Goal: Transaction & Acquisition: Purchase product/service

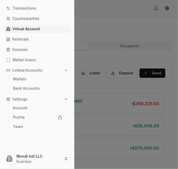
click at [112, 93] on div at bounding box center [89, 84] width 178 height 169
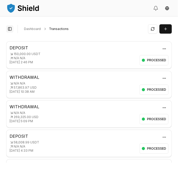
click at [9, 30] on button "Toggle Sidebar" at bounding box center [9, 28] width 7 height 7
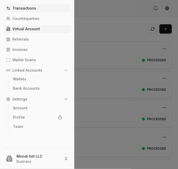
click at [19, 28] on p "Virtual Account" at bounding box center [26, 29] width 28 height 4
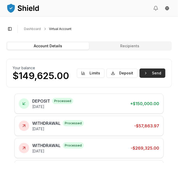
click at [154, 71] on button "Send" at bounding box center [152, 72] width 26 height 9
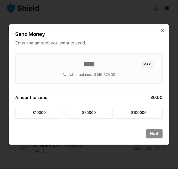
click at [148, 64] on button "MAX" at bounding box center [148, 64] width 14 height 8
type input "******"
click at [158, 134] on button "Next" at bounding box center [154, 133] width 17 height 9
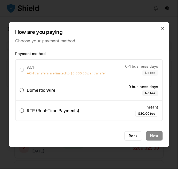
click at [23, 91] on button "Domestic Wire 0 business days No fee" at bounding box center [22, 90] width 4 height 4
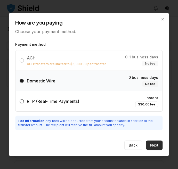
click at [156, 143] on button "Next" at bounding box center [154, 144] width 17 height 9
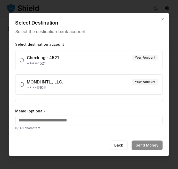
click at [23, 84] on button "MONDI INTL., LLC. Your Account ****9106" at bounding box center [22, 84] width 4 height 4
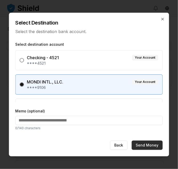
click at [156, 146] on button "Send Money" at bounding box center [147, 144] width 31 height 9
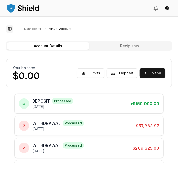
click at [9, 29] on button "Toggle Sidebar" at bounding box center [9, 28] width 7 height 7
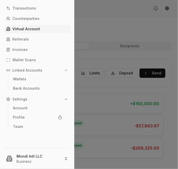
click at [32, 159] on html "Transactions Counterparties Virtual Account Referrals Invoices Wallet Scans Lin…" at bounding box center [89, 84] width 178 height 169
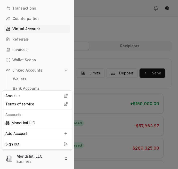
click at [23, 144] on link "Sign out" at bounding box center [36, 143] width 63 height 5
